Goal: Information Seeking & Learning: Learn about a topic

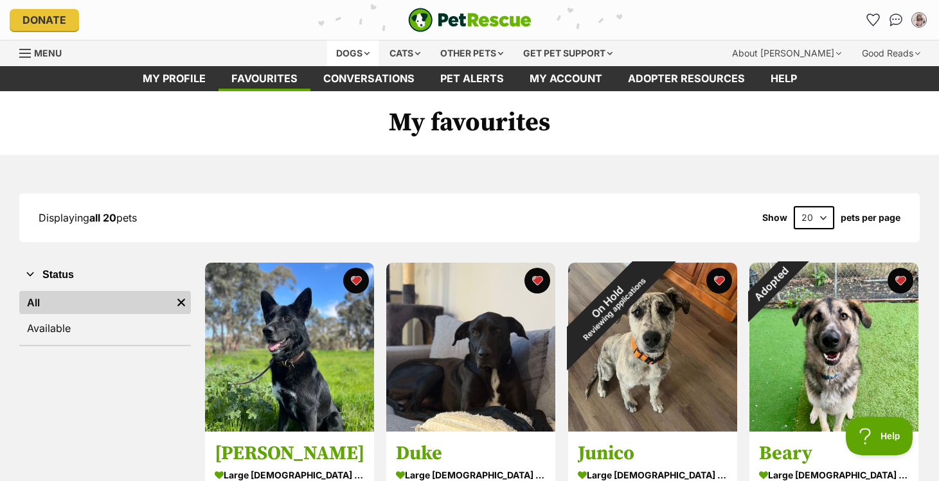
click at [341, 53] on div "Dogs" at bounding box center [352, 53] width 51 height 26
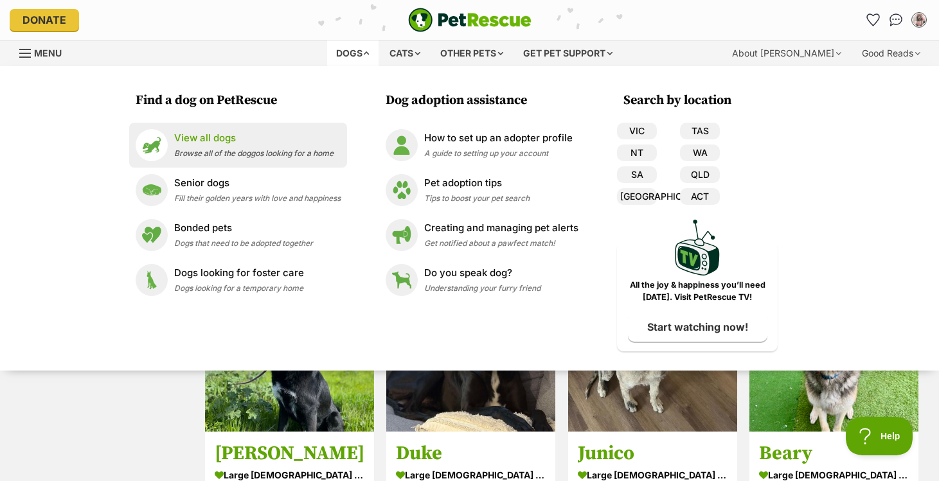
click at [248, 154] on span "Browse all of the doggos looking for a home" at bounding box center [253, 153] width 159 height 10
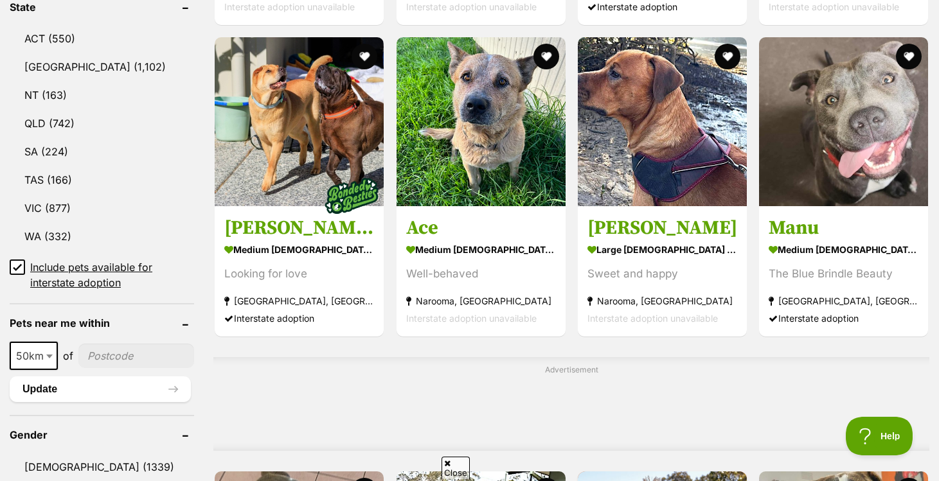
scroll to position [713, 0]
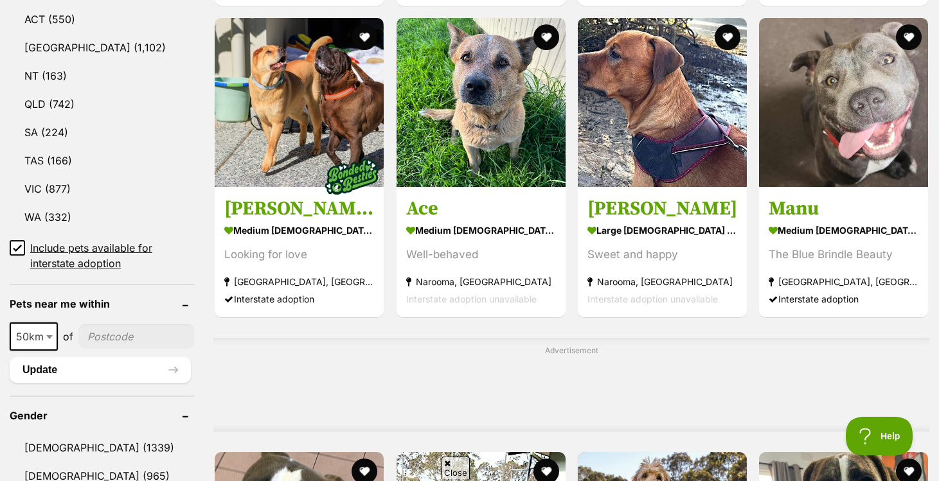
click at [139, 325] on input"] "postcode" at bounding box center [136, 337] width 116 height 24
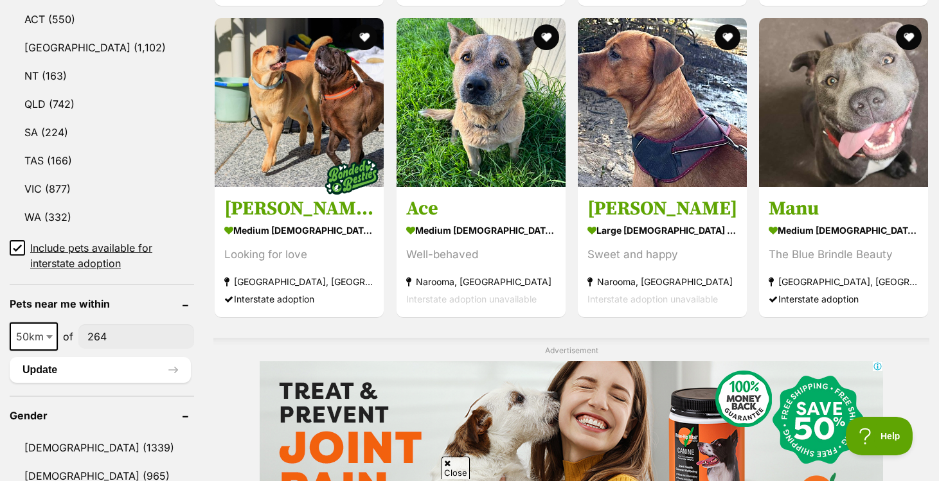
scroll to position [0, 0]
type input"] "2640"
click at [85, 357] on button "Update" at bounding box center [100, 370] width 181 height 26
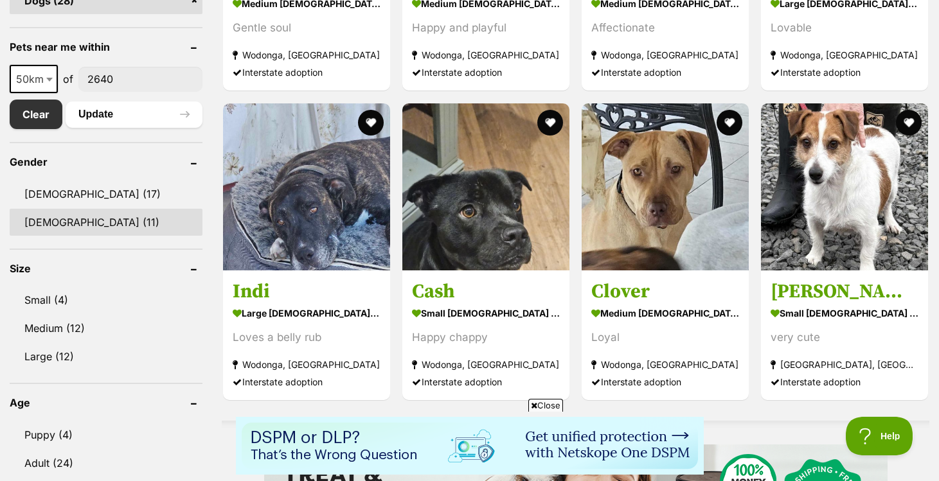
scroll to position [624, 0]
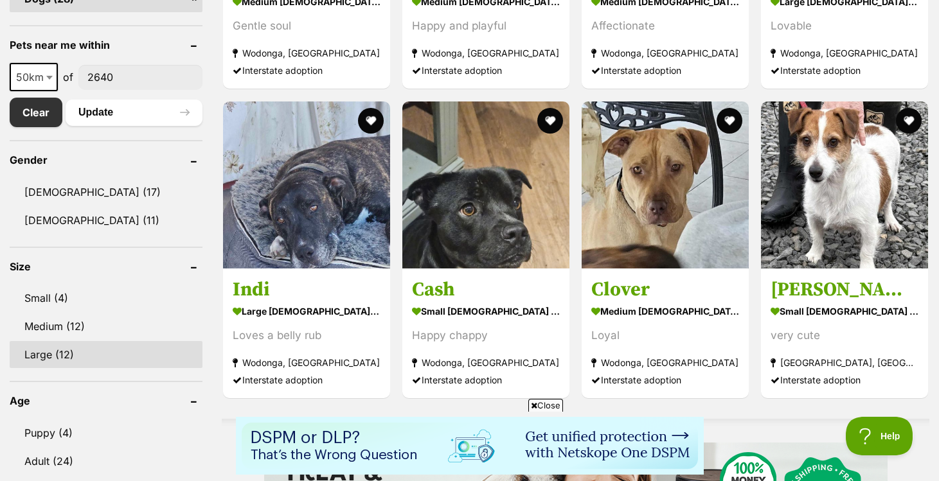
click at [84, 350] on link "Large (12)" at bounding box center [106, 354] width 193 height 27
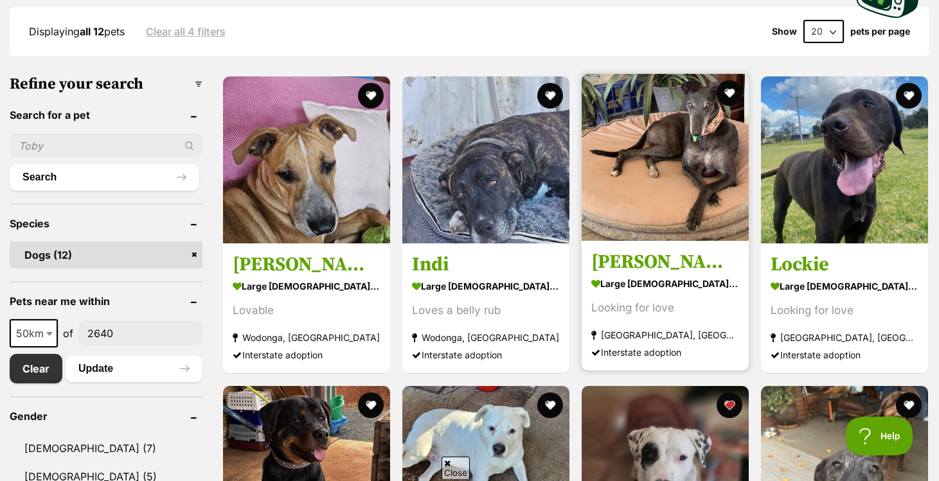
scroll to position [344, 0]
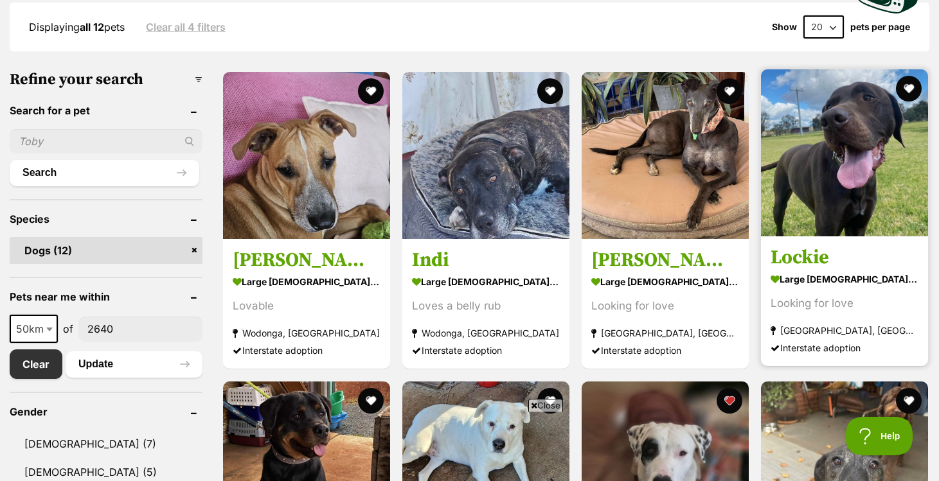
click at [793, 130] on img at bounding box center [844, 152] width 167 height 167
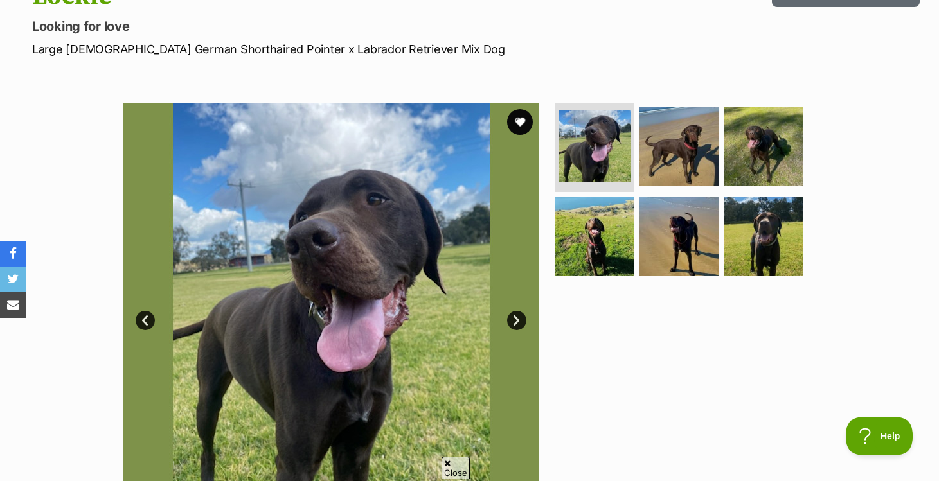
scroll to position [184, 0]
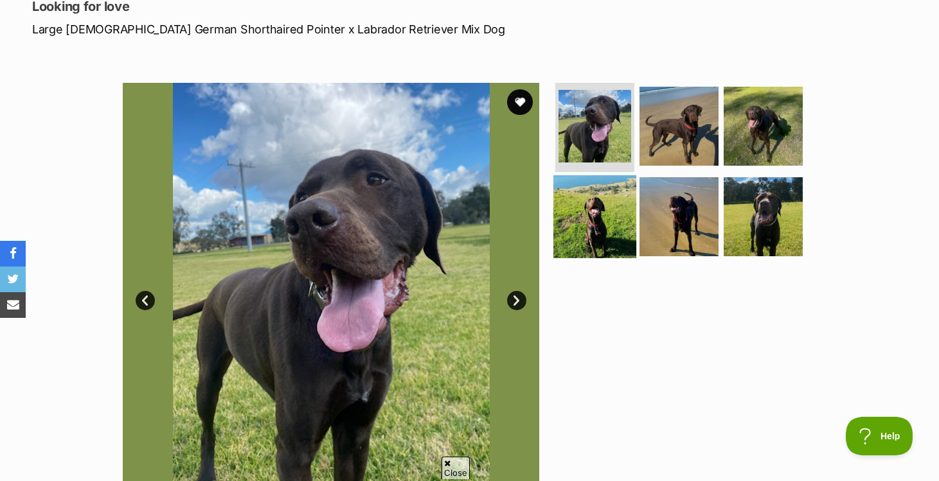
click at [593, 222] on img at bounding box center [594, 216] width 83 height 83
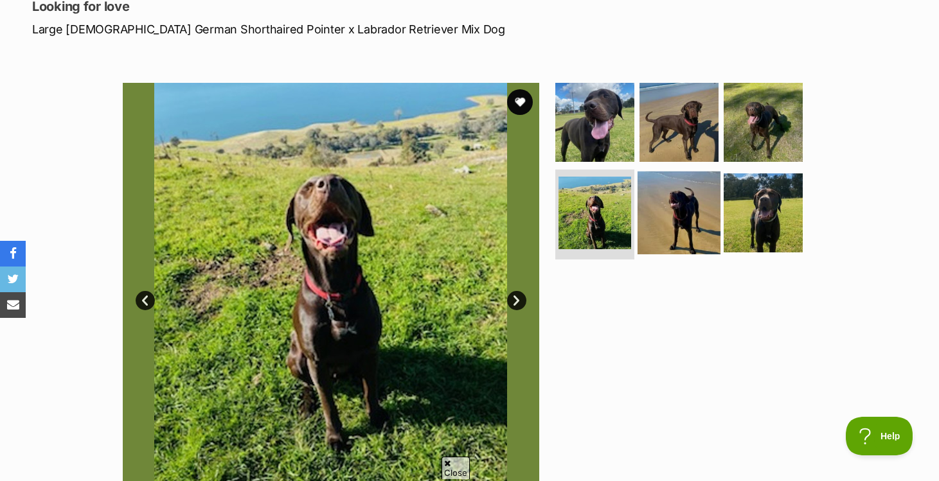
scroll to position [0, 0]
click at [664, 214] on img at bounding box center [679, 213] width 83 height 83
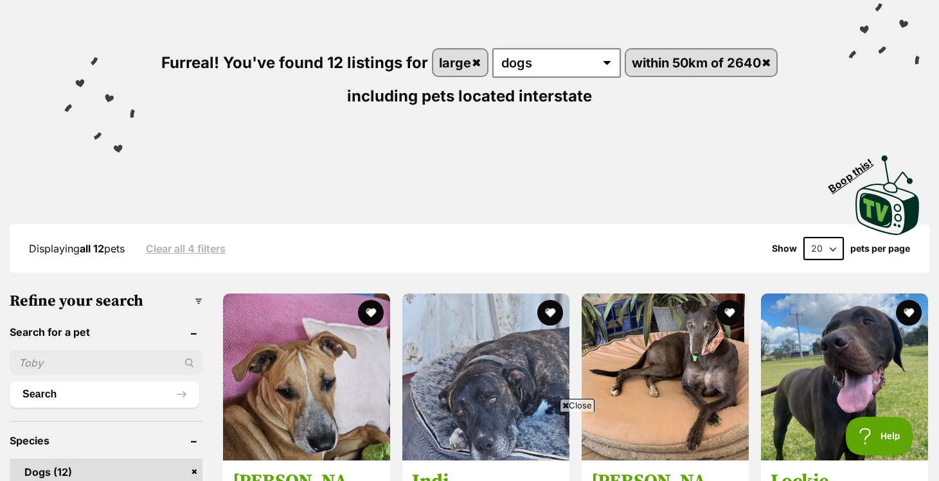
scroll to position [474, 0]
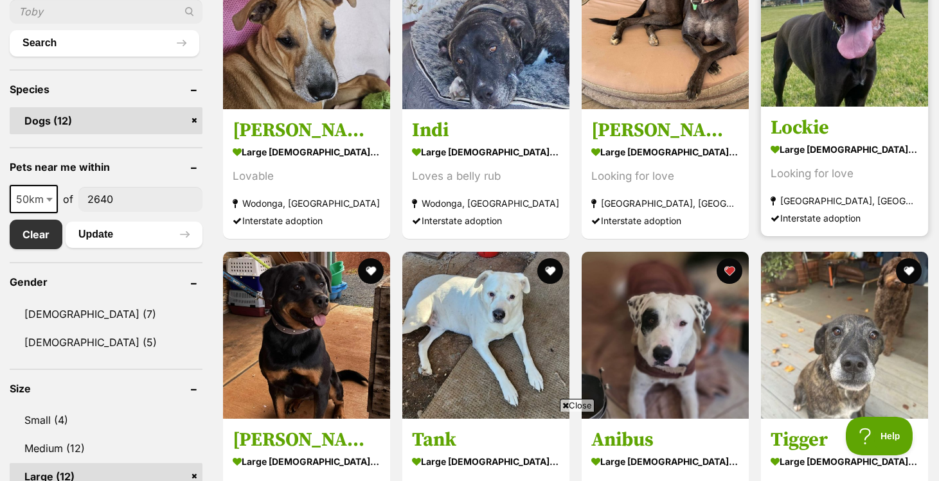
click at [831, 88] on img at bounding box center [844, 23] width 167 height 167
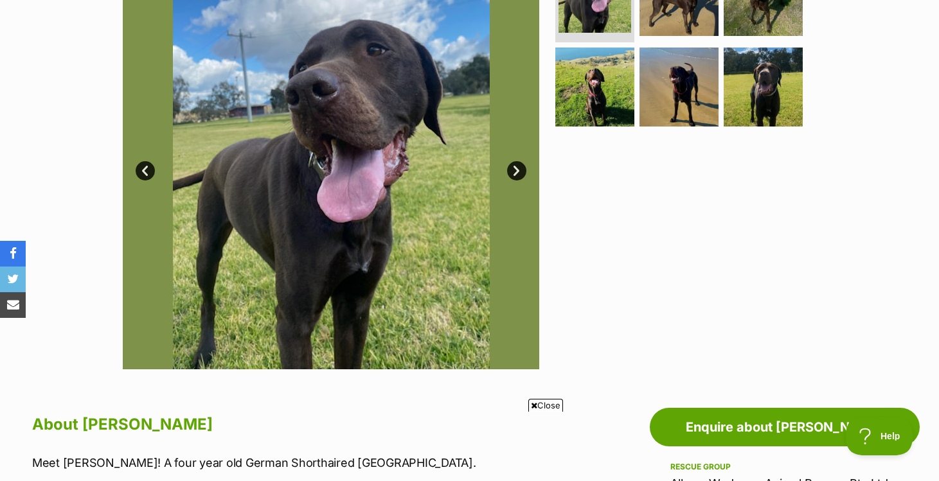
scroll to position [314, 0]
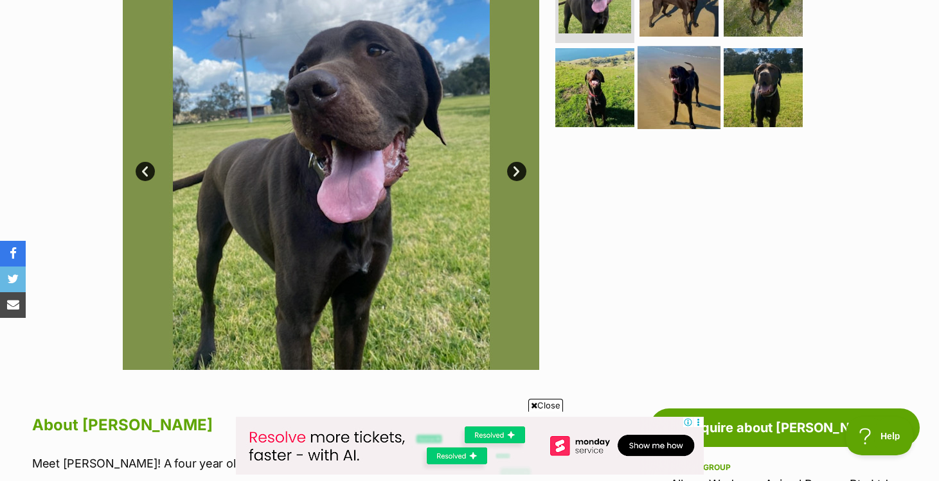
click at [654, 91] on img at bounding box center [679, 87] width 83 height 83
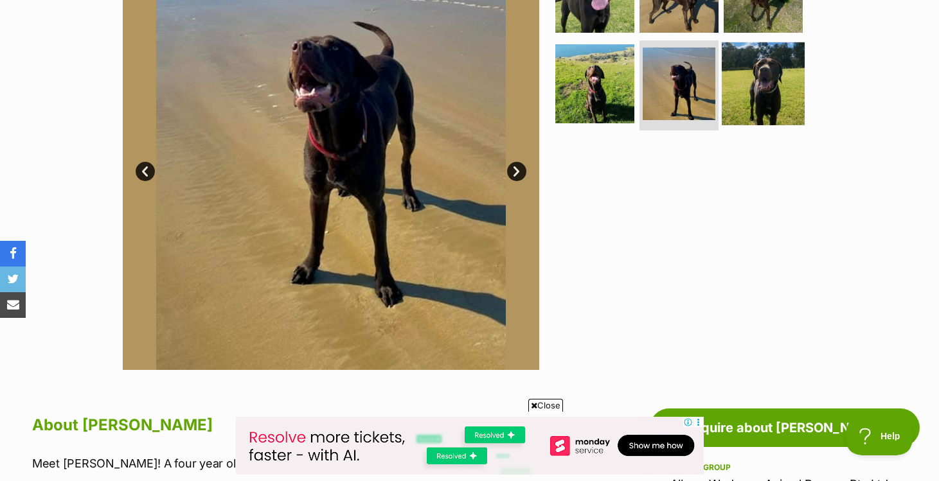
click at [737, 89] on img at bounding box center [763, 83] width 83 height 83
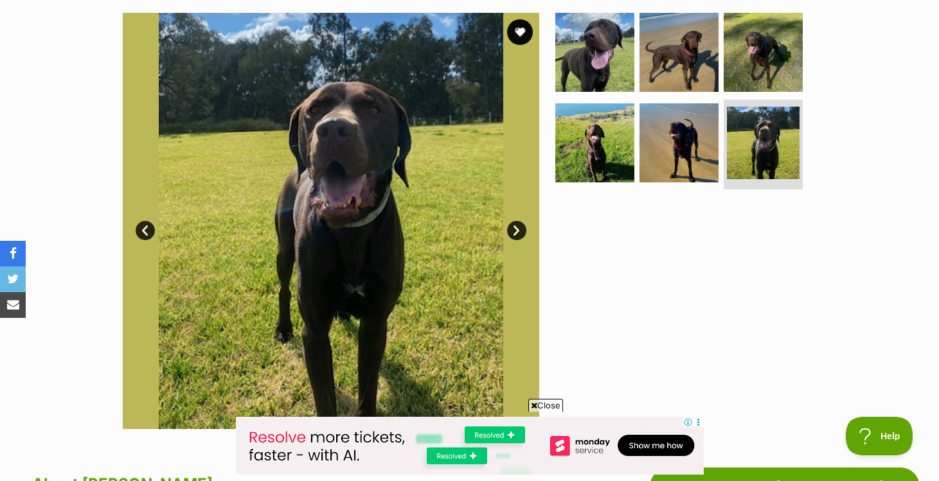
scroll to position [251, 0]
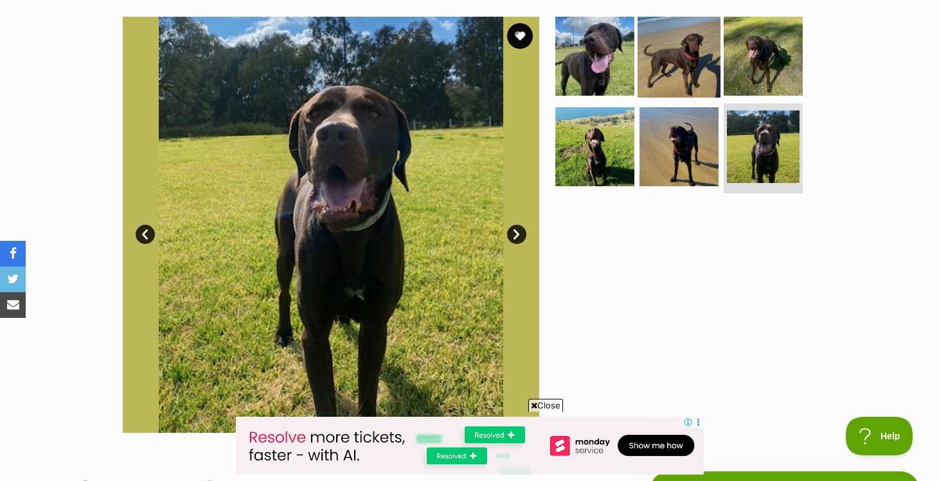
click at [700, 74] on img at bounding box center [679, 55] width 83 height 83
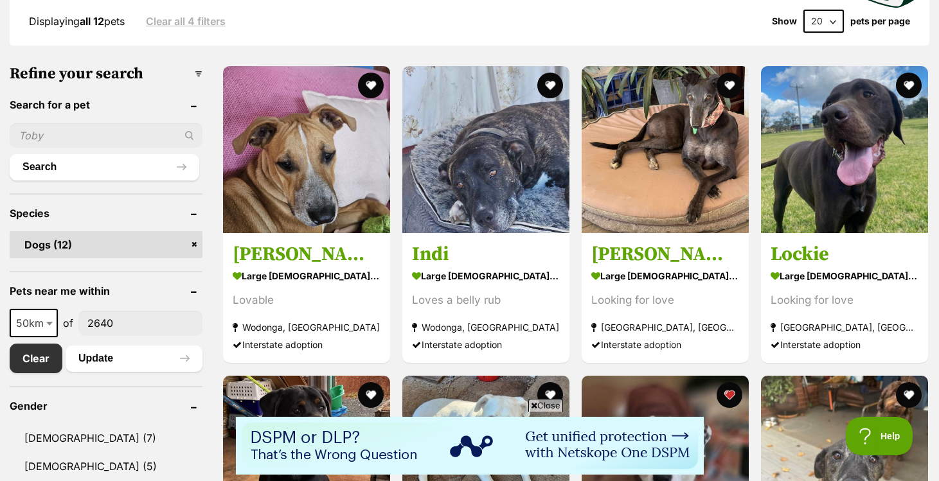
click at [40, 316] on span "50km" at bounding box center [34, 323] width 46 height 18
select select "100"
click at [86, 364] on button "Update" at bounding box center [134, 359] width 137 height 26
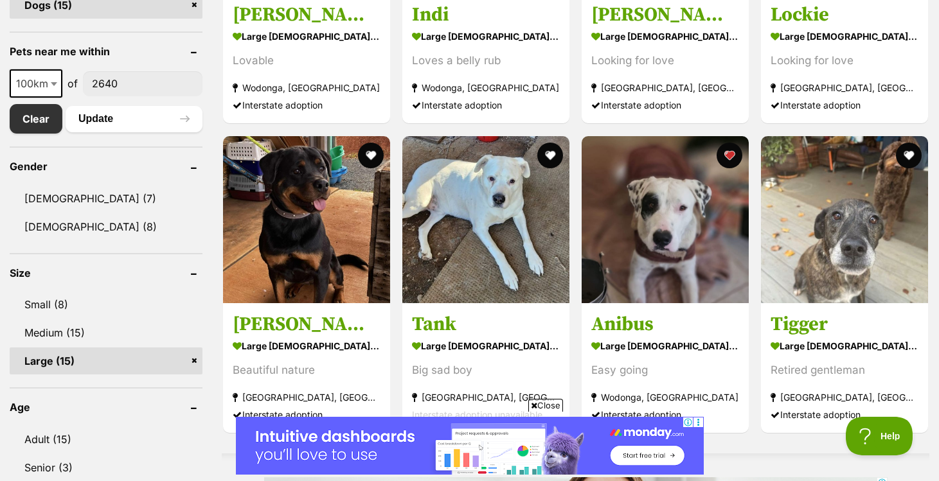
scroll to position [392, 0]
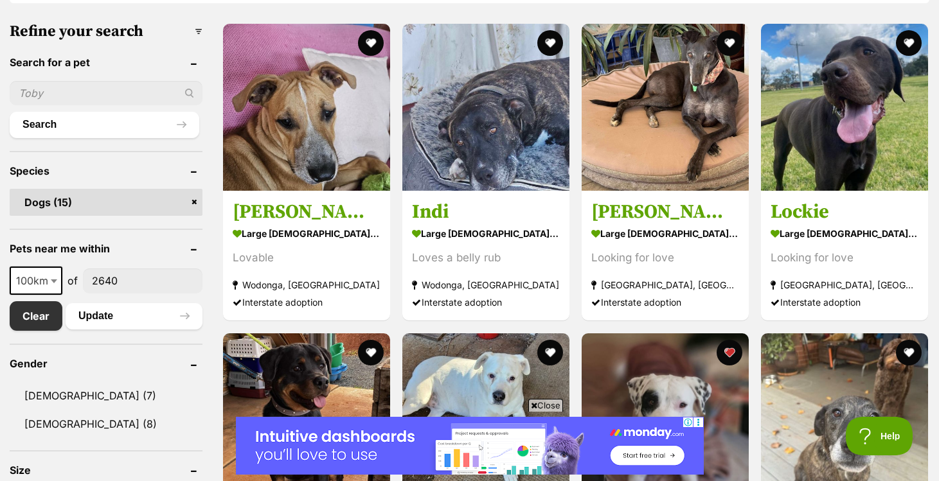
click at [32, 281] on span "100km" at bounding box center [36, 281] width 50 height 18
select select "250"
click at [87, 325] on button "Update" at bounding box center [134, 316] width 137 height 26
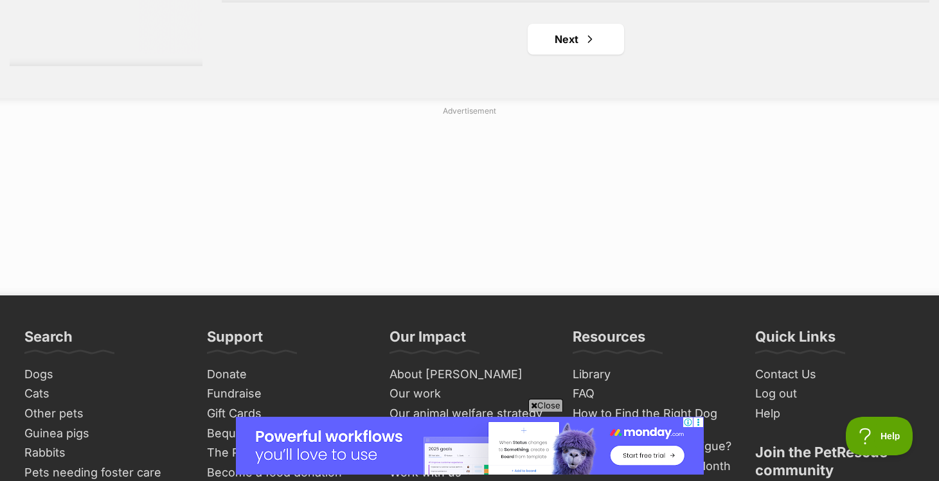
scroll to position [2387, 0]
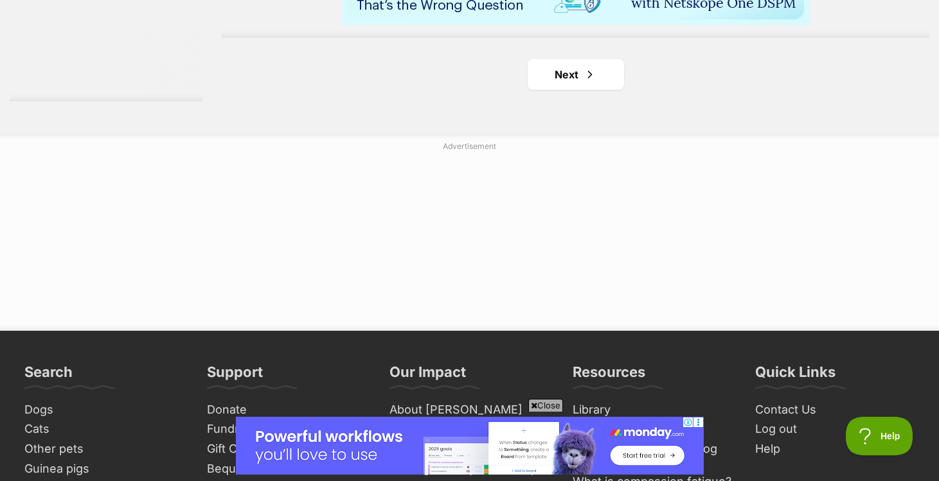
click at [600, 82] on link "Next" at bounding box center [576, 74] width 96 height 31
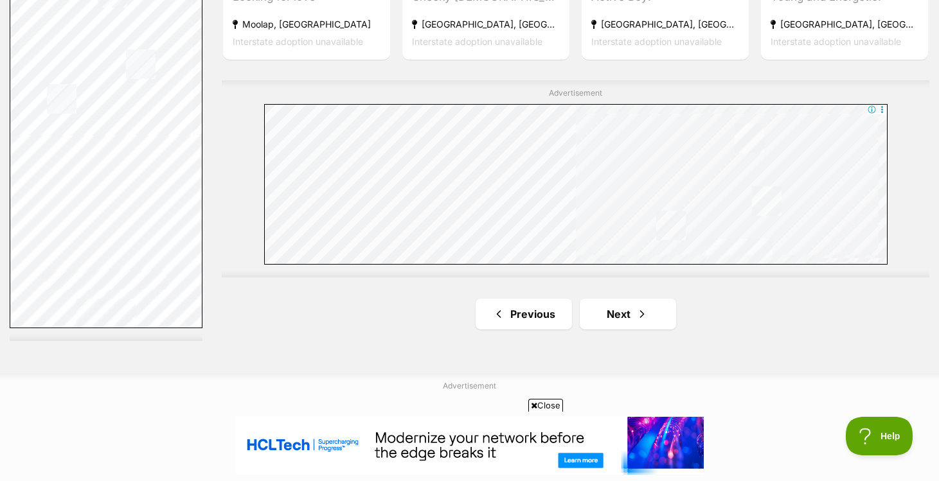
scroll to position [2277, 0]
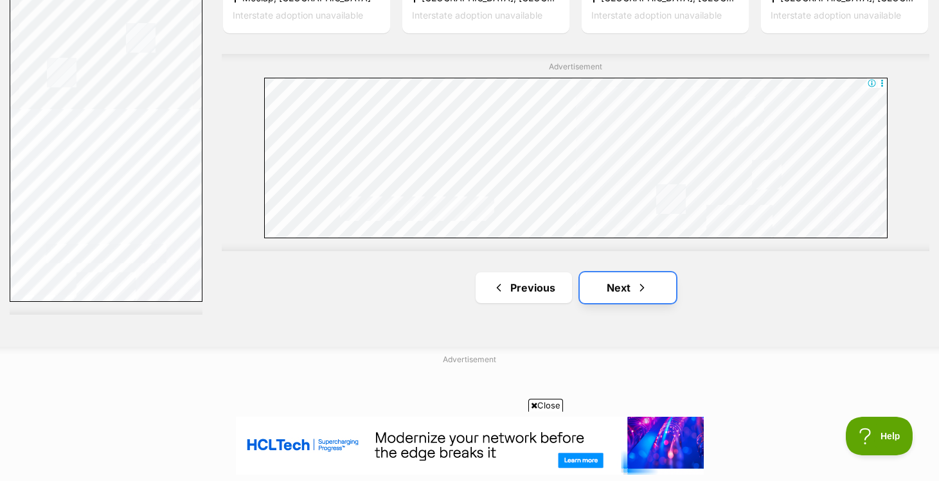
click at [614, 298] on link "Next" at bounding box center [628, 287] width 96 height 31
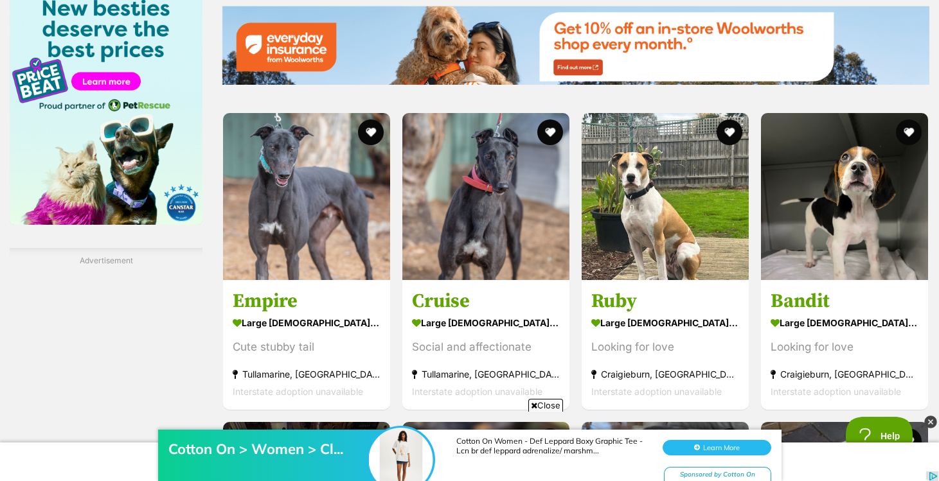
scroll to position [1381, 0]
